Goal: Information Seeking & Learning: Learn about a topic

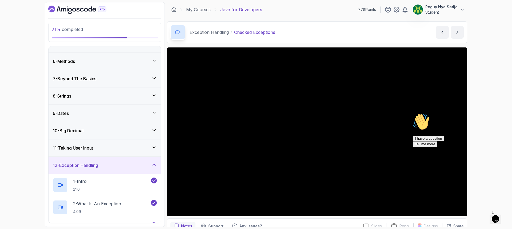
scroll to position [80, 0]
click at [153, 167] on icon at bounding box center [154, 165] width 5 height 5
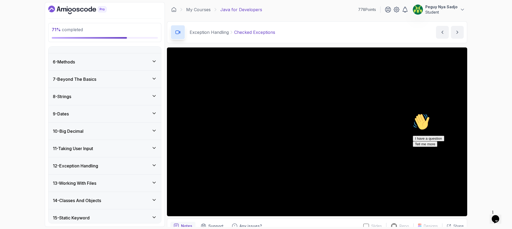
click at [117, 184] on div "13 - Working With Files" at bounding box center [105, 183] width 104 height 6
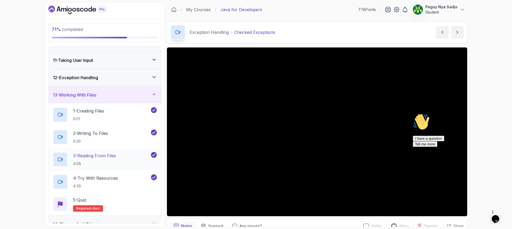
scroll to position [133, 0]
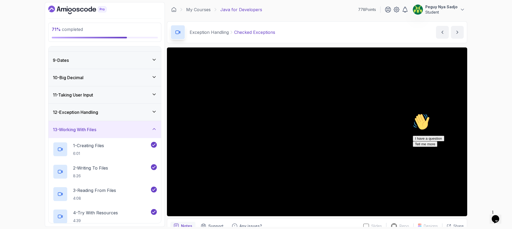
click at [153, 130] on icon at bounding box center [154, 129] width 3 height 1
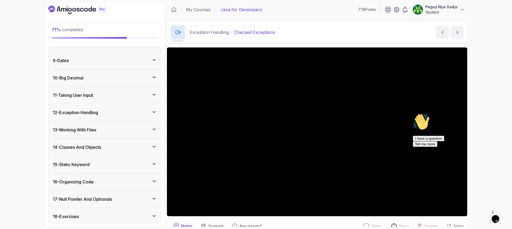
click at [156, 148] on icon at bounding box center [154, 146] width 5 height 5
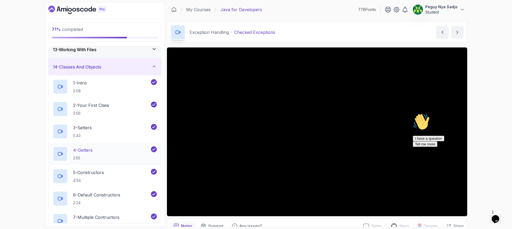
scroll to position [187, 0]
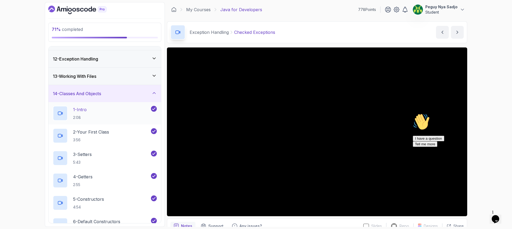
click at [152, 109] on icon at bounding box center [154, 108] width 5 height 5
click at [499, 217] on icon "Chat widget" at bounding box center [495, 219] width 7 height 8
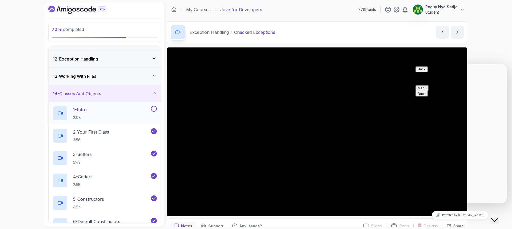
click at [429, 85] on button "Menu" at bounding box center [422, 88] width 13 height 6
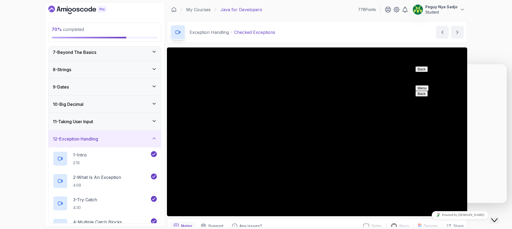
scroll to position [133, 0]
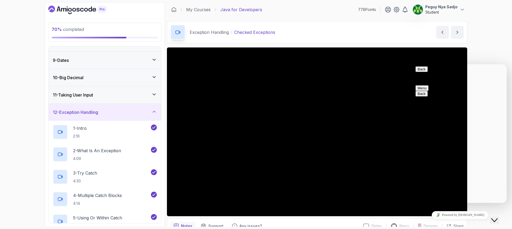
click at [156, 112] on icon at bounding box center [154, 111] width 5 height 5
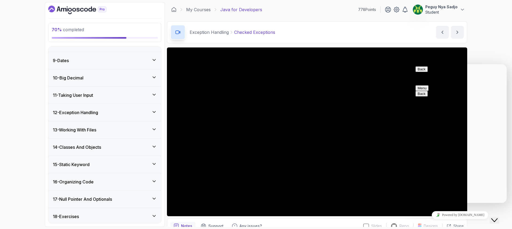
click at [154, 147] on icon at bounding box center [154, 146] width 3 height 1
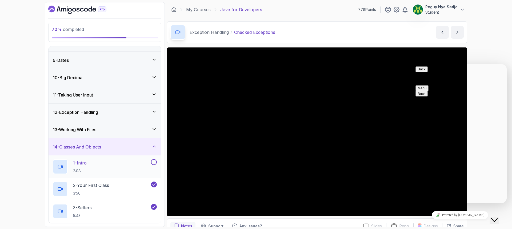
click at [93, 161] on div "1 - Intro 2:08" at bounding box center [101, 166] width 97 height 15
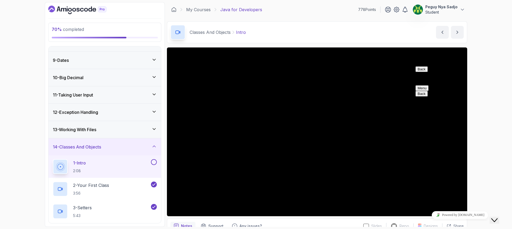
click at [429, 85] on button "Menu" at bounding box center [422, 88] width 13 height 6
click at [424, 72] on button "Back" at bounding box center [422, 69] width 12 height 6
drag, startPoint x: 451, startPoint y: 66, endPoint x: 482, endPoint y: 144, distance: 83.1
click at [482, 144] on div "Back Rate this chat Insert emoji Customer Support Hi! How can we help? 12:31 I …" at bounding box center [460, 178] width 89 height 225
drag, startPoint x: 495, startPoint y: 218, endPoint x: 483, endPoint y: 220, distance: 11.8
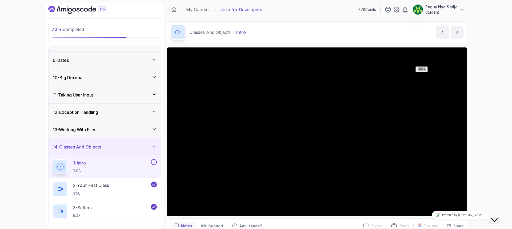
click html "Close Chat This icon closes the chat window."
click at [498, 217] on icon "Close Chat This icon closes the chat window." at bounding box center [495, 220] width 6 height 6
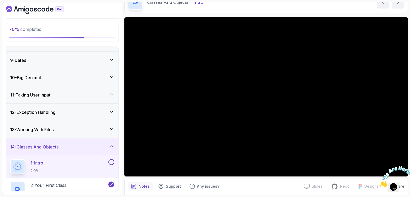
scroll to position [22, 0]
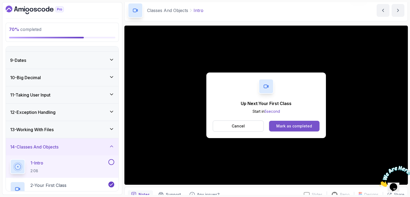
click at [280, 128] on div "Mark as completed" at bounding box center [294, 126] width 36 height 5
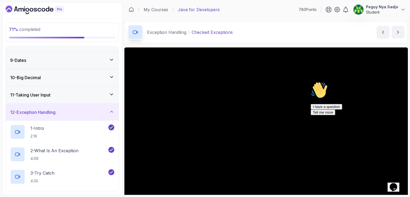
scroll to position [160, 0]
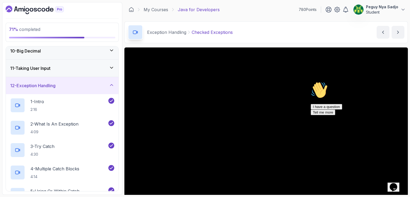
drag, startPoint x: 113, startPoint y: 85, endPoint x: 107, endPoint y: 89, distance: 7.6
click at [113, 85] on icon at bounding box center [111, 84] width 5 height 5
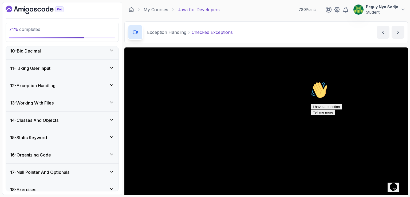
click at [114, 118] on icon at bounding box center [111, 119] width 5 height 5
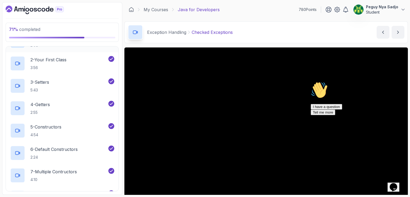
scroll to position [267, 0]
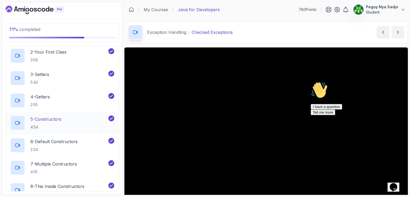
click at [60, 117] on p "5 - Constructors" at bounding box center [45, 119] width 31 height 6
